Goal: Find specific page/section: Find specific page/section

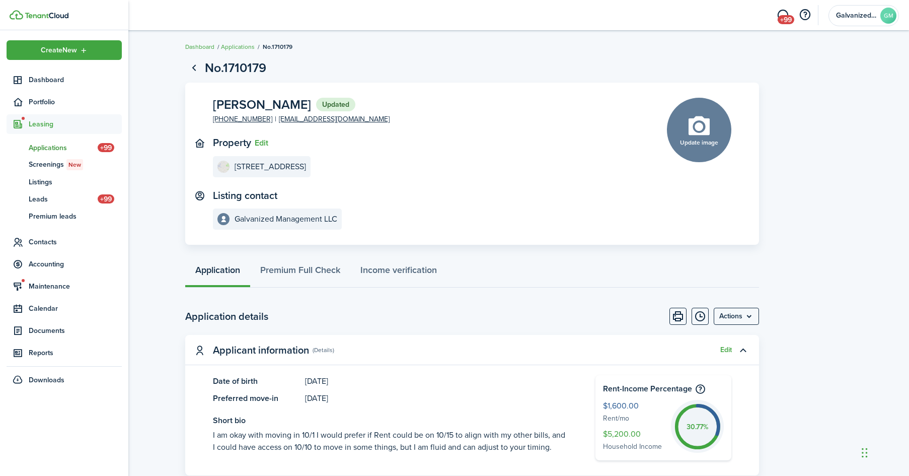
click at [669, 308] on button "Print" at bounding box center [677, 316] width 17 height 17
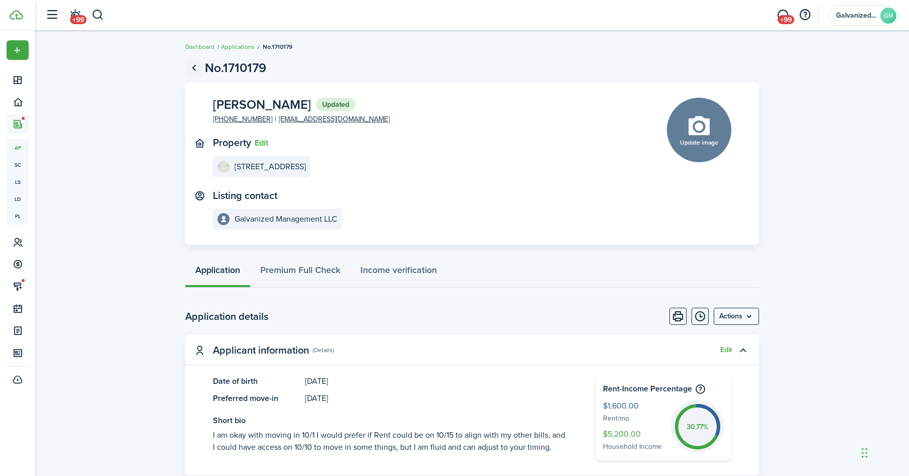
click at [192, 69] on link "Go back" at bounding box center [193, 67] width 17 height 17
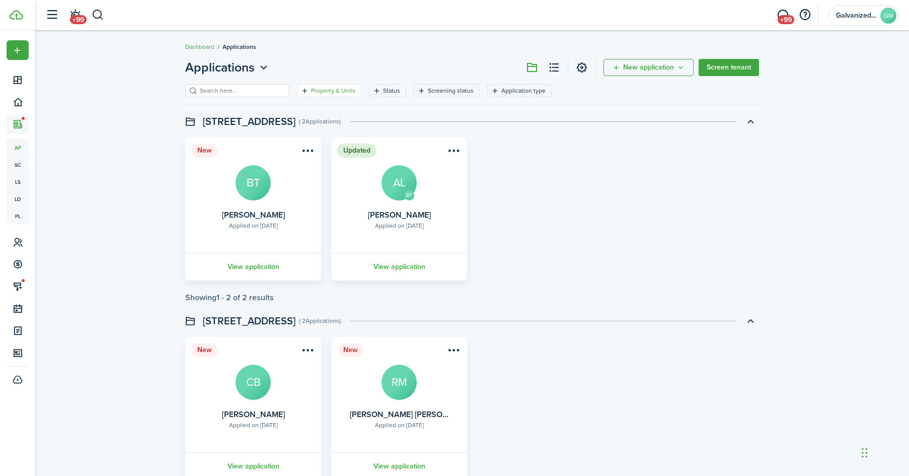
click at [311, 90] on filter-tag-label "Property & Units" at bounding box center [333, 90] width 44 height 9
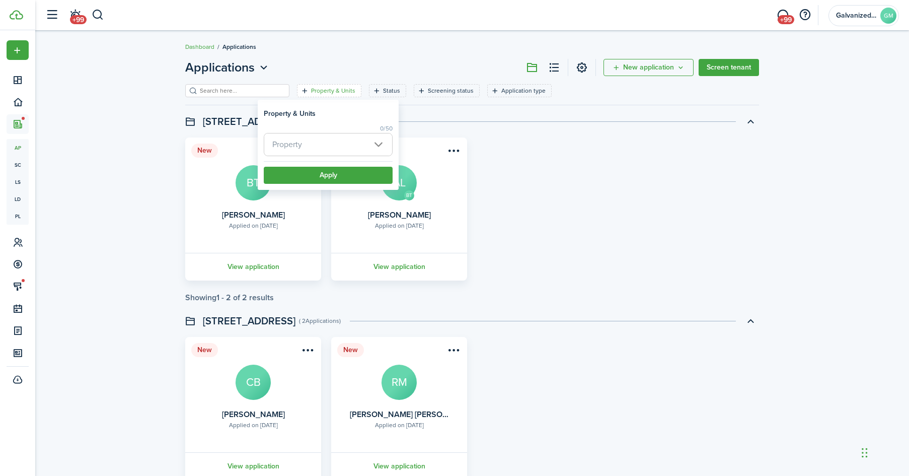
click at [317, 137] on span "Property" at bounding box center [328, 144] width 128 height 22
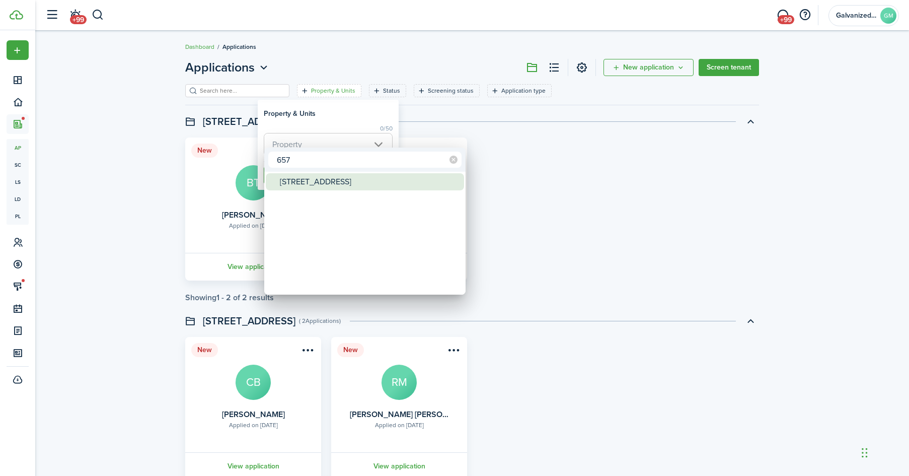
type input "657"
click at [336, 176] on div "[STREET_ADDRESS]" at bounding box center [369, 181] width 178 height 17
type input "[STREET_ADDRESS]"
click at [330, 119] on div at bounding box center [454, 237] width 1070 height 637
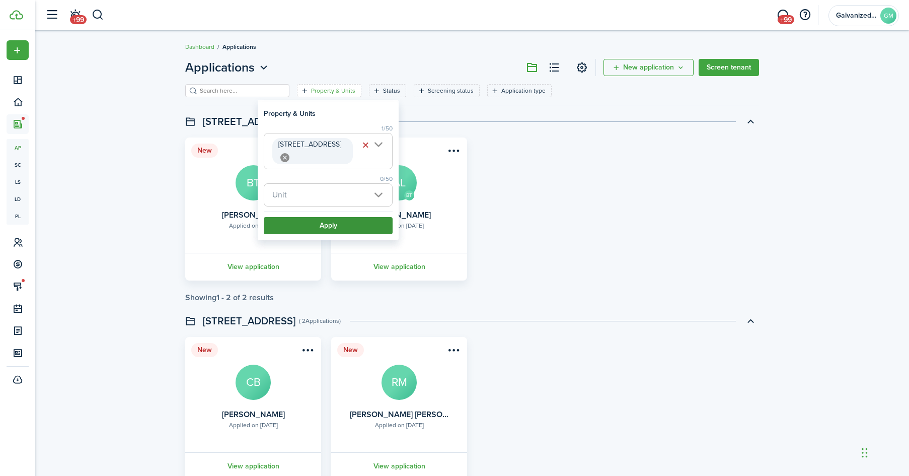
click at [321, 227] on button "Apply" at bounding box center [328, 225] width 129 height 17
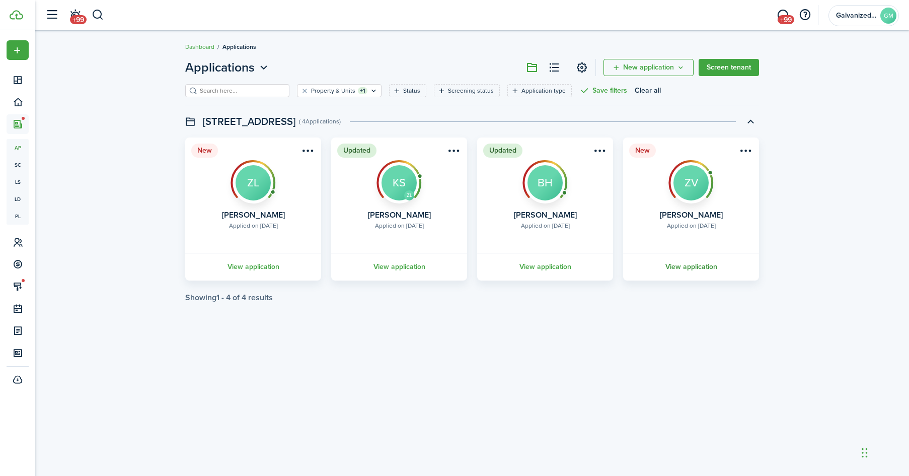
click at [685, 264] on link "View application" at bounding box center [691, 267] width 139 height 28
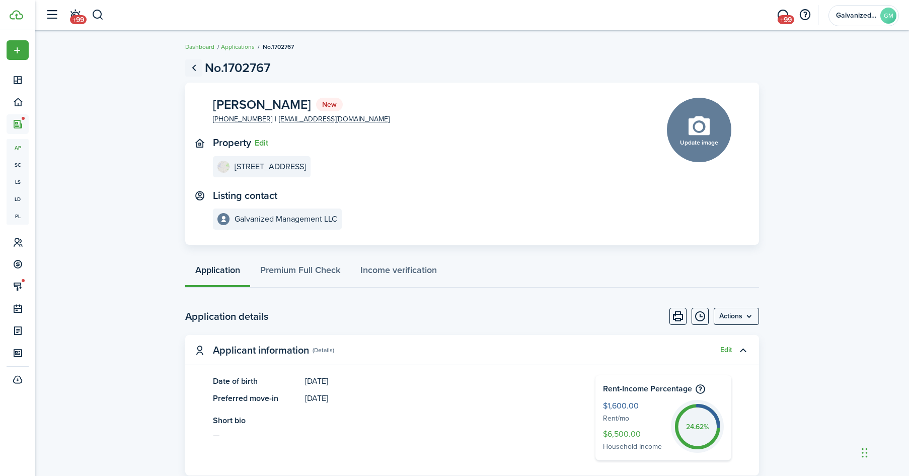
click at [194, 72] on link "Go back" at bounding box center [193, 67] width 17 height 17
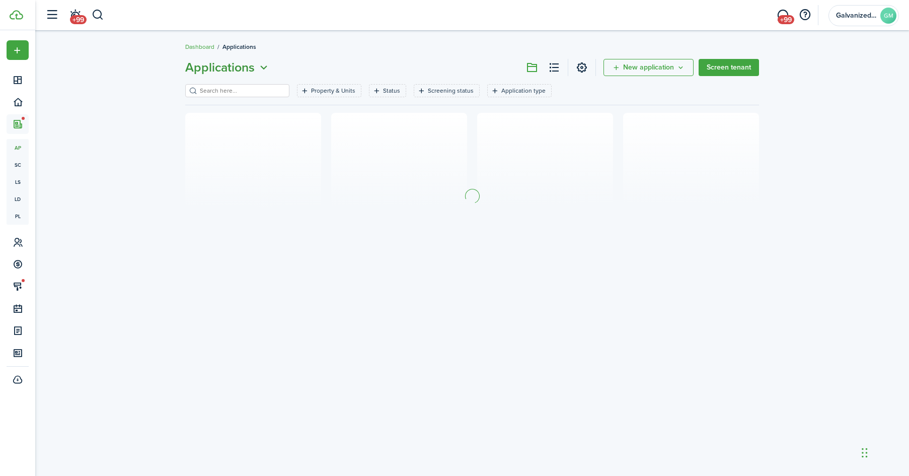
click at [194, 72] on span "Applications" at bounding box center [219, 67] width 69 height 18
